Goal: Transaction & Acquisition: Purchase product/service

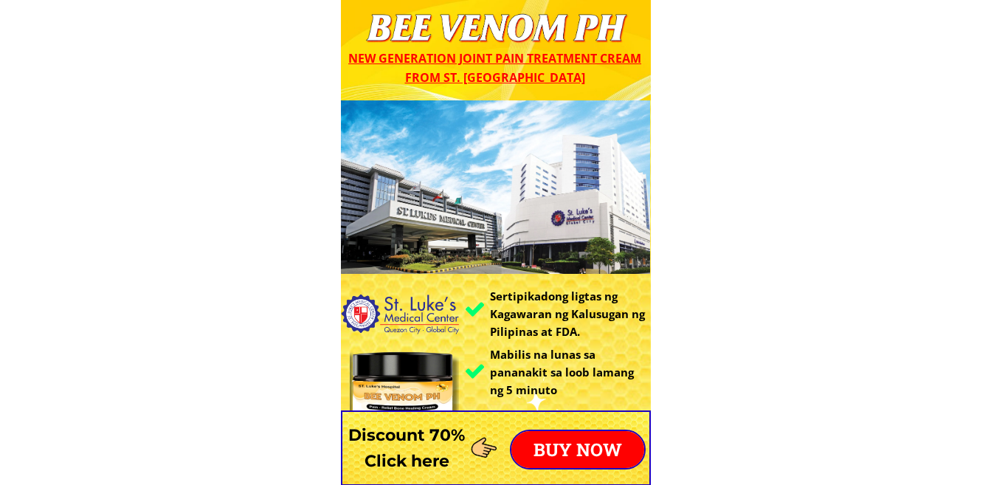
click at [563, 450] on p "BUY NOW" at bounding box center [577, 449] width 133 height 37
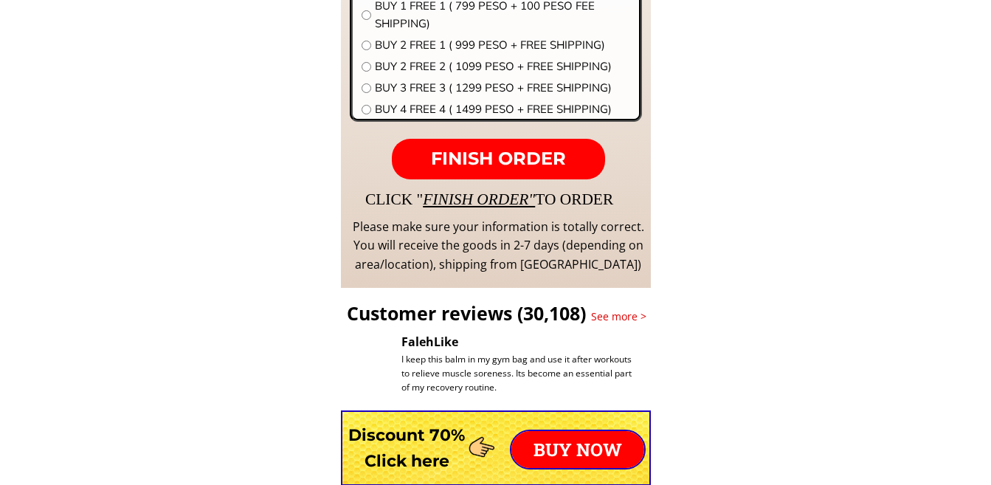
scroll to position [11757, 0]
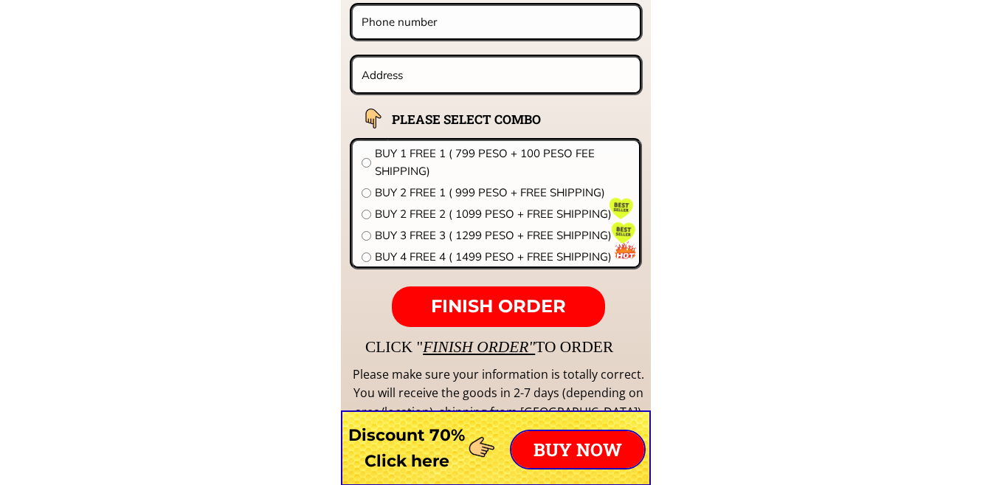
click at [368, 258] on input "radio" at bounding box center [367, 257] width 10 height 10
radio input "true"
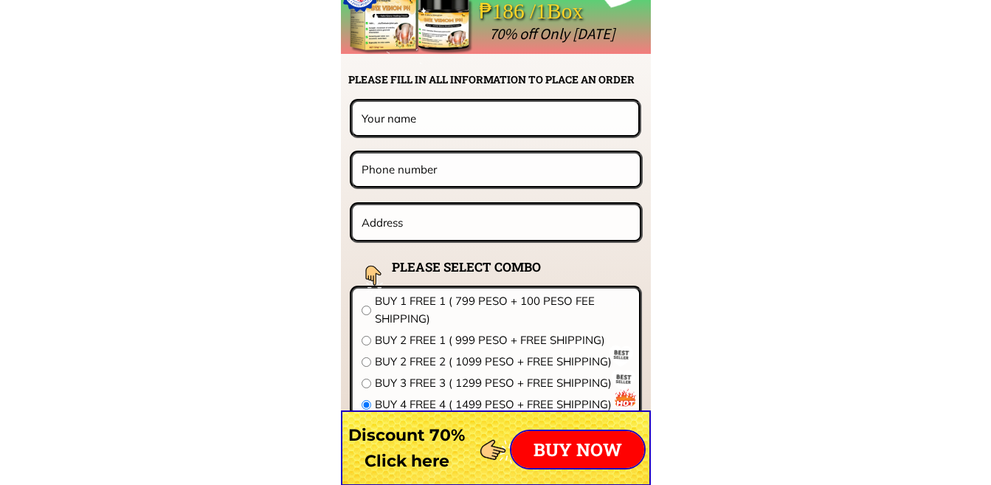
scroll to position [11536, 0]
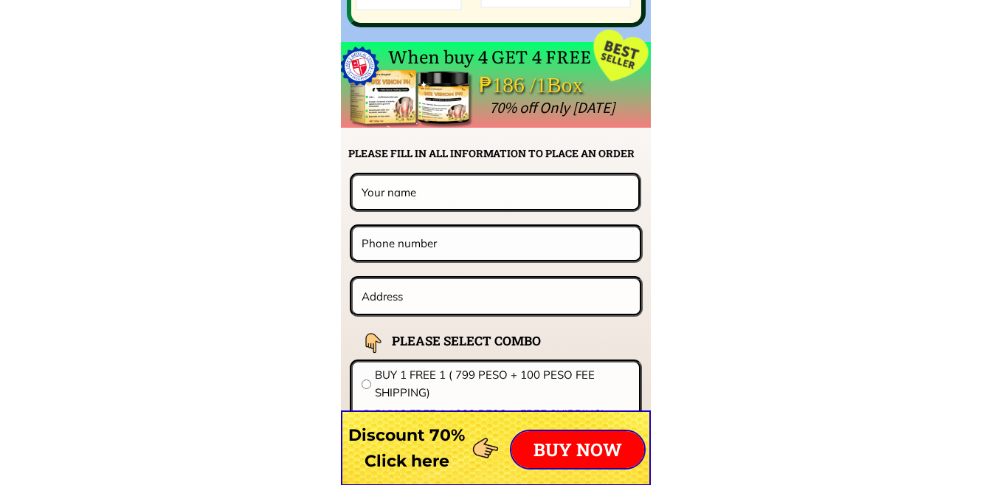
click at [406, 198] on input "text" at bounding box center [495, 192] width 275 height 32
type input "[PERSON_NAME]"
click at [417, 250] on input "tel" at bounding box center [496, 243] width 277 height 32
type input "09974354470"
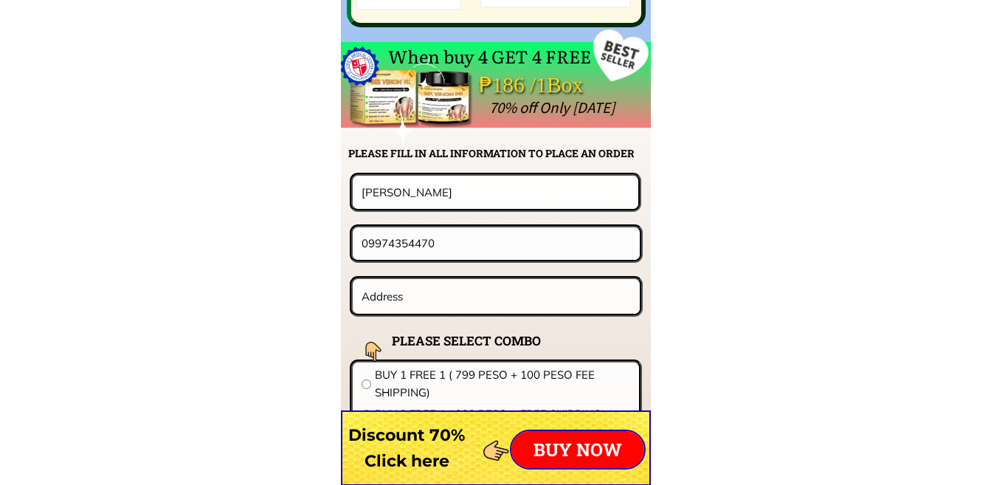
click at [395, 301] on input "text" at bounding box center [496, 296] width 277 height 35
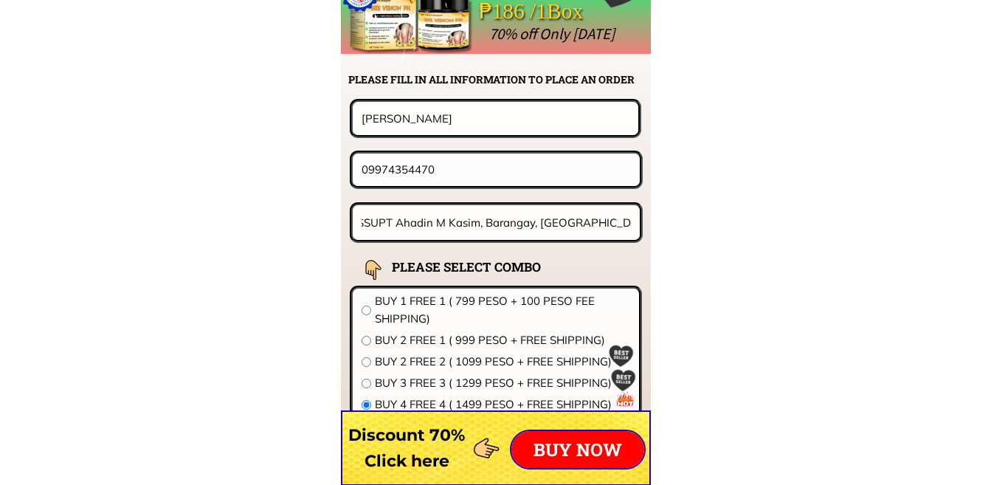
scroll to position [11683, 0]
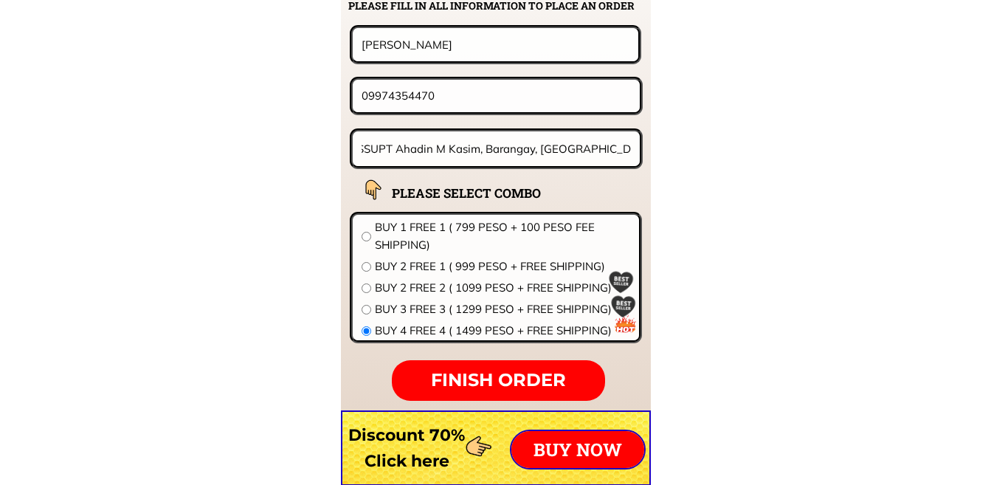
type input "Camp PSSUPT Ahadin M Kasim, Barangay, [GEOGRAPHIC_DATA], [GEOGRAPHIC_DATA],[GEO…"
click at [564, 444] on p "BUY NOW" at bounding box center [577, 449] width 133 height 37
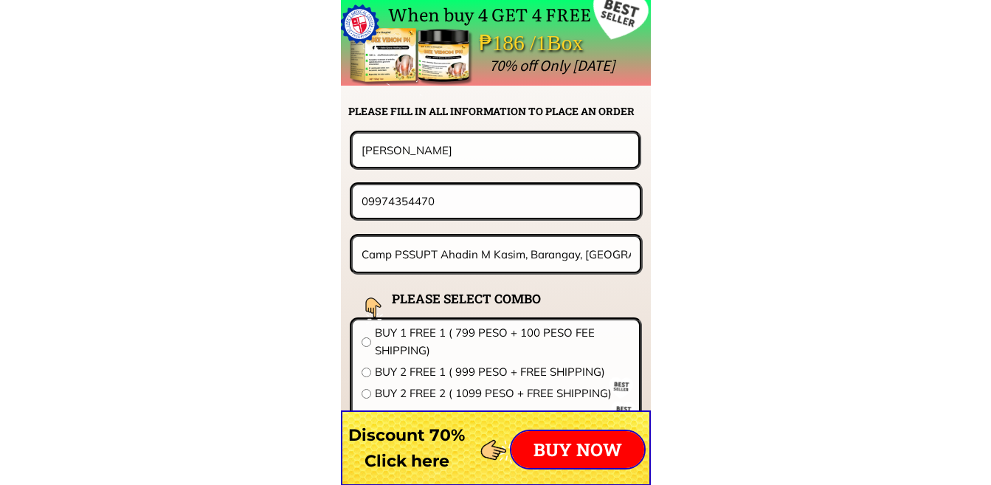
scroll to position [11651, 0]
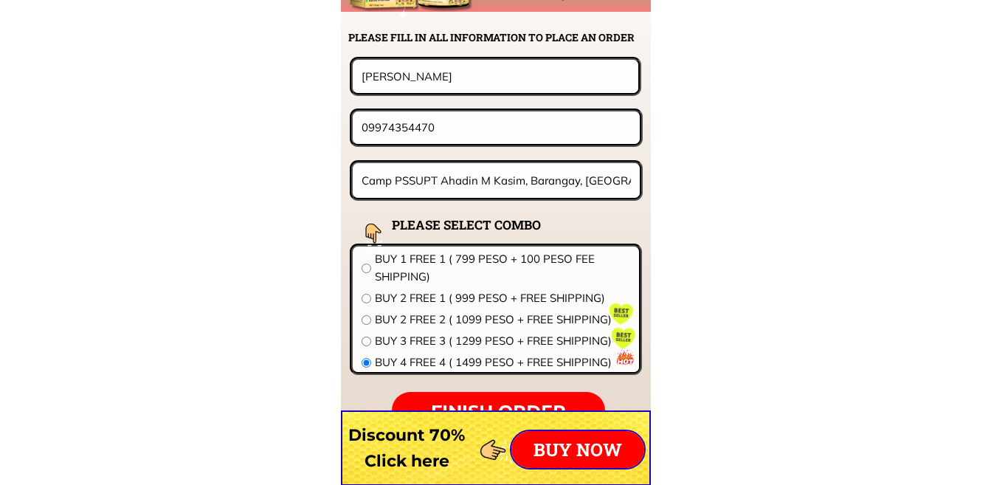
click at [543, 449] on p "BUY NOW" at bounding box center [577, 449] width 133 height 37
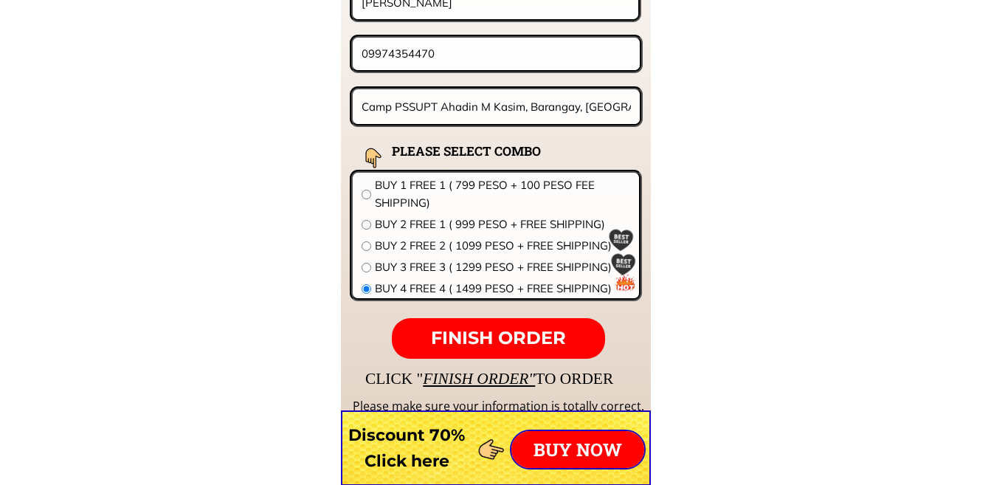
click at [478, 334] on span "FINISH ORDER" at bounding box center [498, 337] width 135 height 21
